Goal: Task Accomplishment & Management: Manage account settings

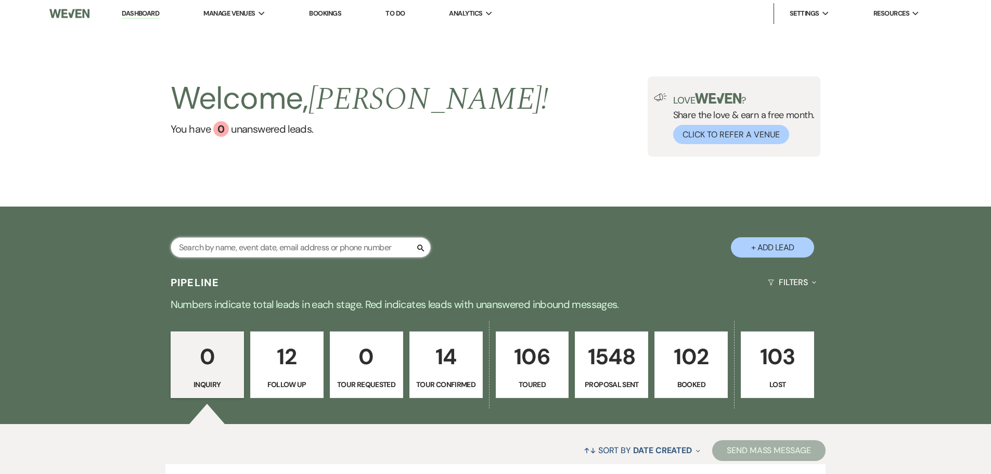
click at [300, 250] on input "text" at bounding box center [301, 247] width 260 height 20
type input "alayn"
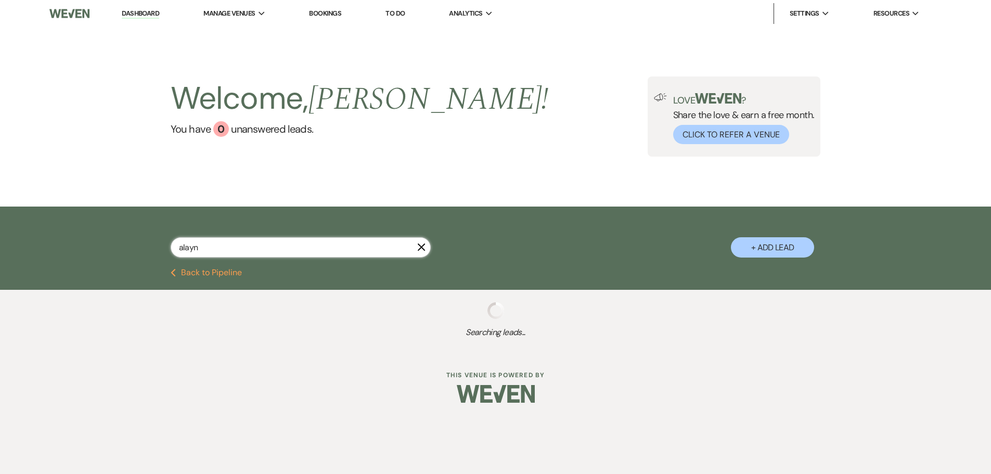
select select "6"
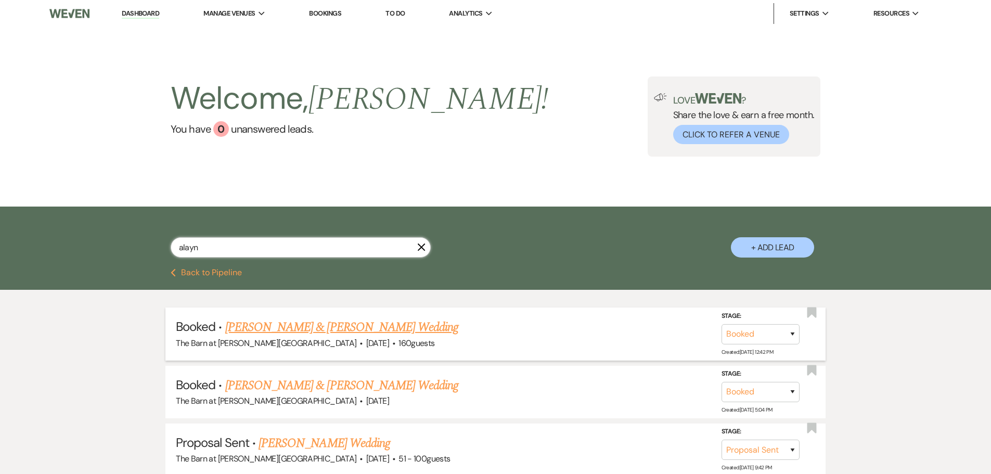
type input "alayn"
click at [323, 325] on link "[PERSON_NAME] & [PERSON_NAME] Wedding" at bounding box center [341, 327] width 233 height 19
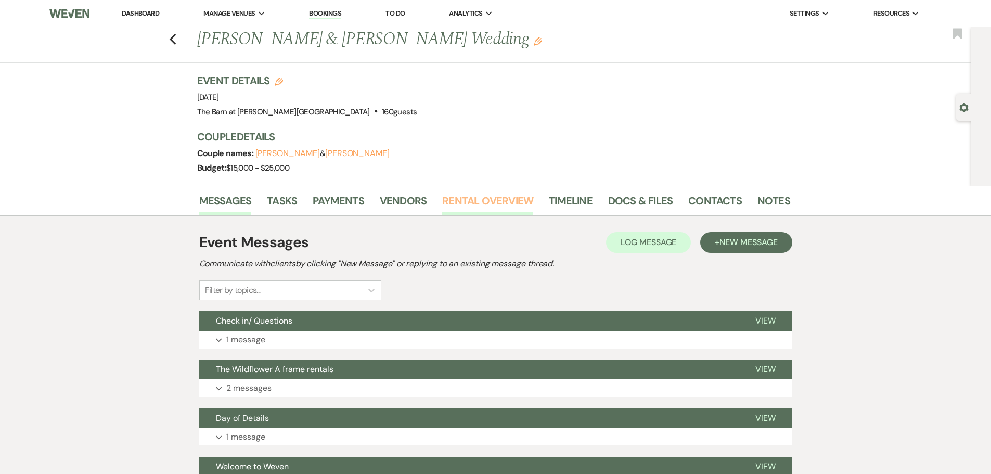
click at [514, 201] on link "Rental Overview" at bounding box center [487, 203] width 91 height 23
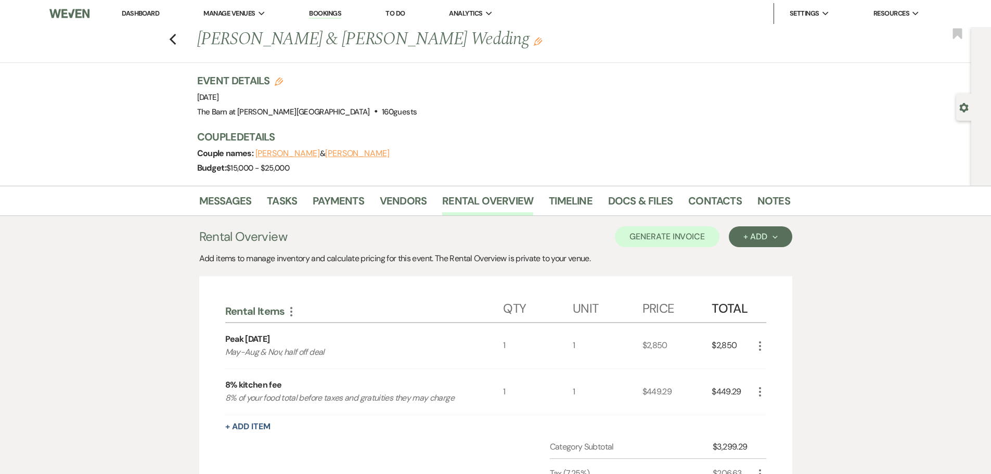
drag, startPoint x: 149, startPoint y: 21, endPoint x: 146, endPoint y: 15, distance: 6.3
click at [149, 20] on li "Dashboard" at bounding box center [141, 13] width 48 height 21
click at [146, 15] on link "Dashboard" at bounding box center [140, 13] width 37 height 9
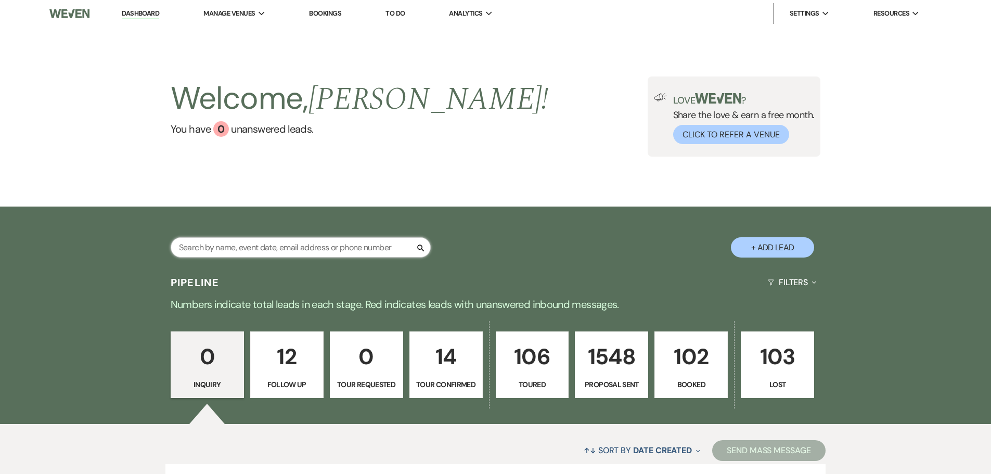
click at [304, 247] on input "text" at bounding box center [301, 247] width 260 height 20
type input "alay"
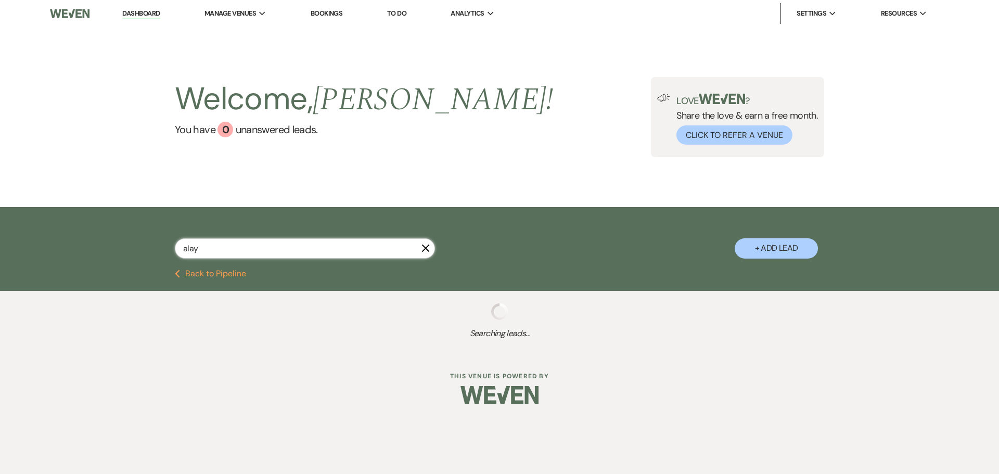
select select "6"
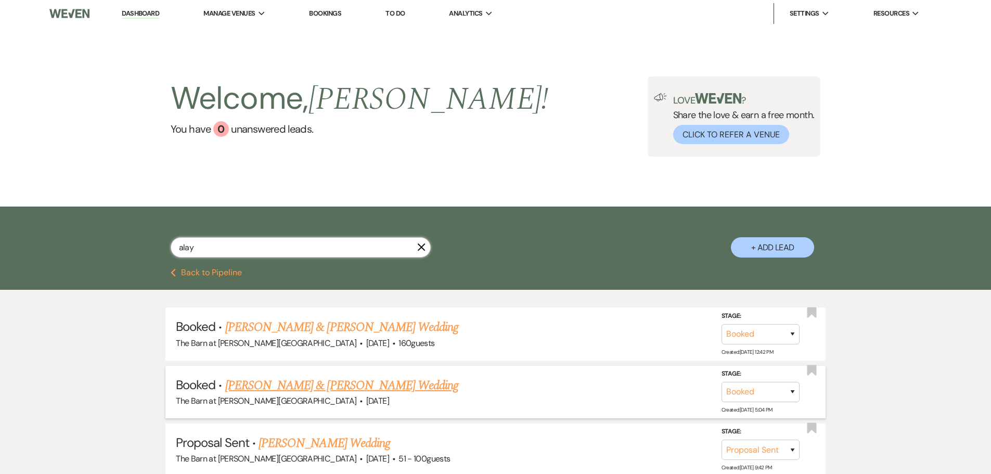
type input "alay"
click at [265, 386] on link "[PERSON_NAME] & [PERSON_NAME] Wedding" at bounding box center [341, 385] width 233 height 19
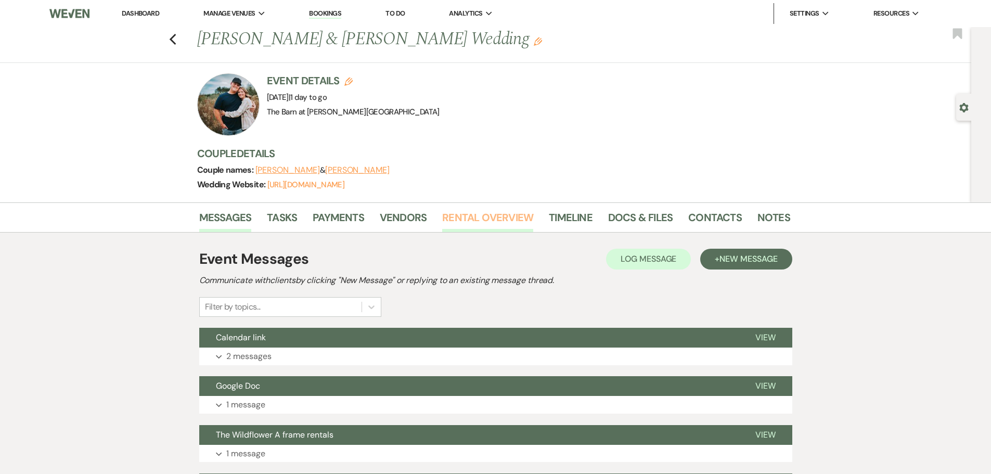
click at [496, 221] on link "Rental Overview" at bounding box center [487, 220] width 91 height 23
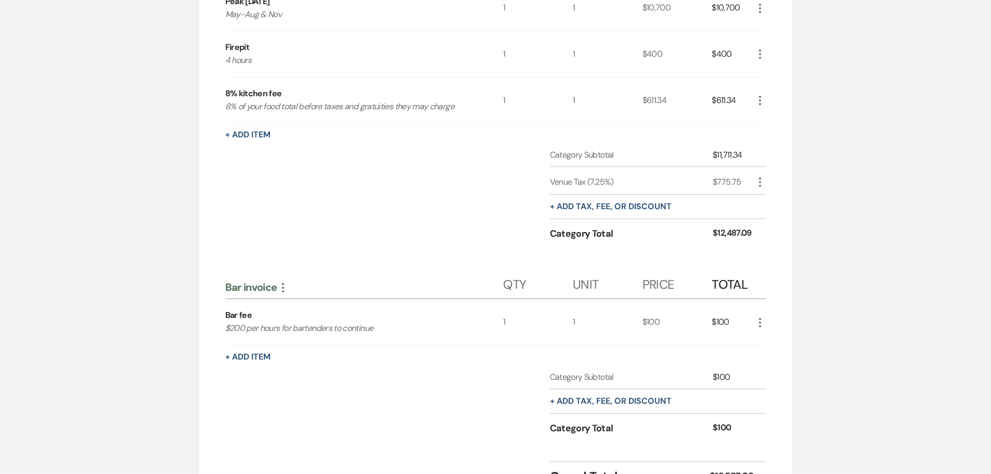
scroll to position [146, 0]
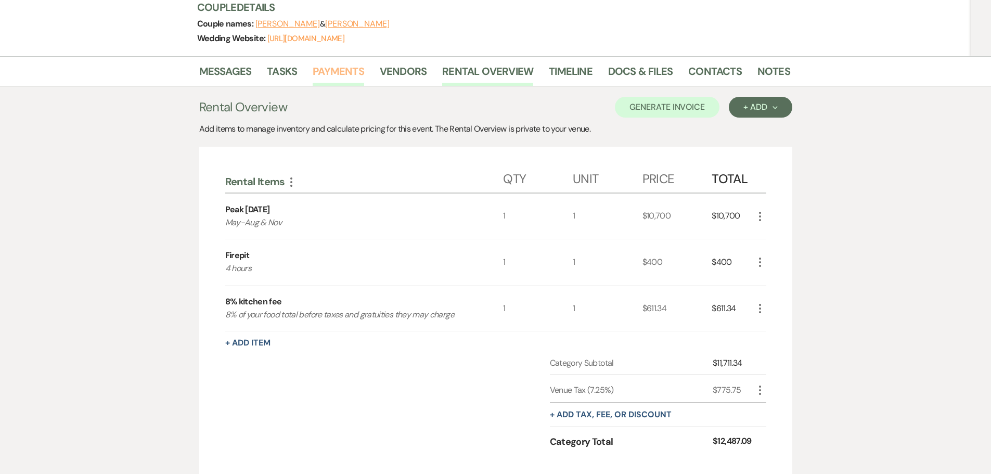
click at [326, 75] on link "Payments" at bounding box center [338, 74] width 51 height 23
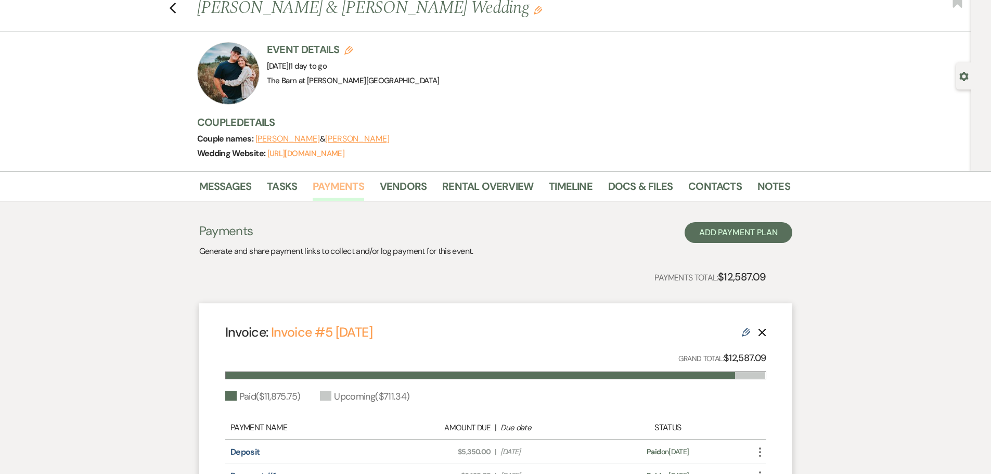
scroll to position [10, 0]
